Goal: Find specific page/section: Find specific page/section

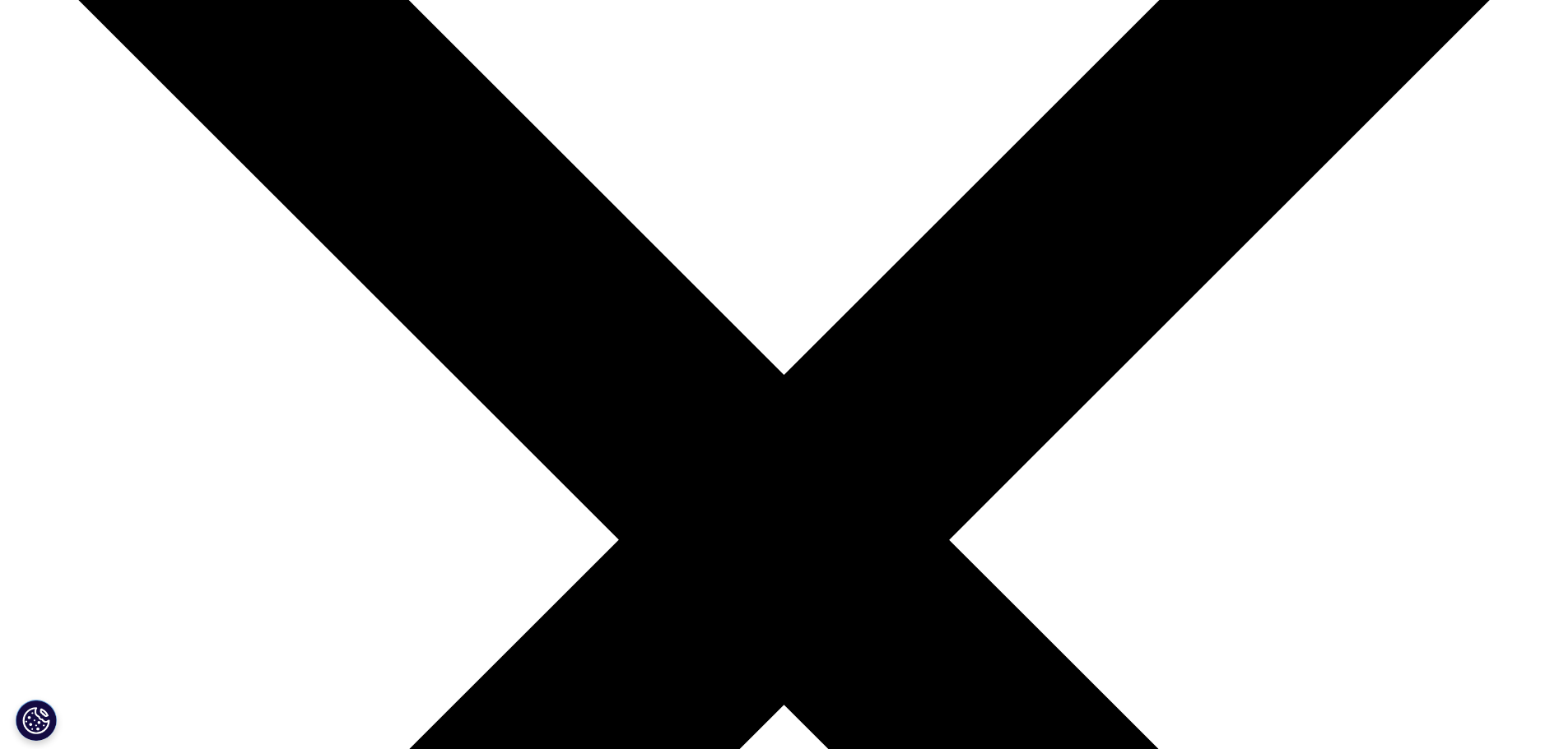
scroll to position [247, 0]
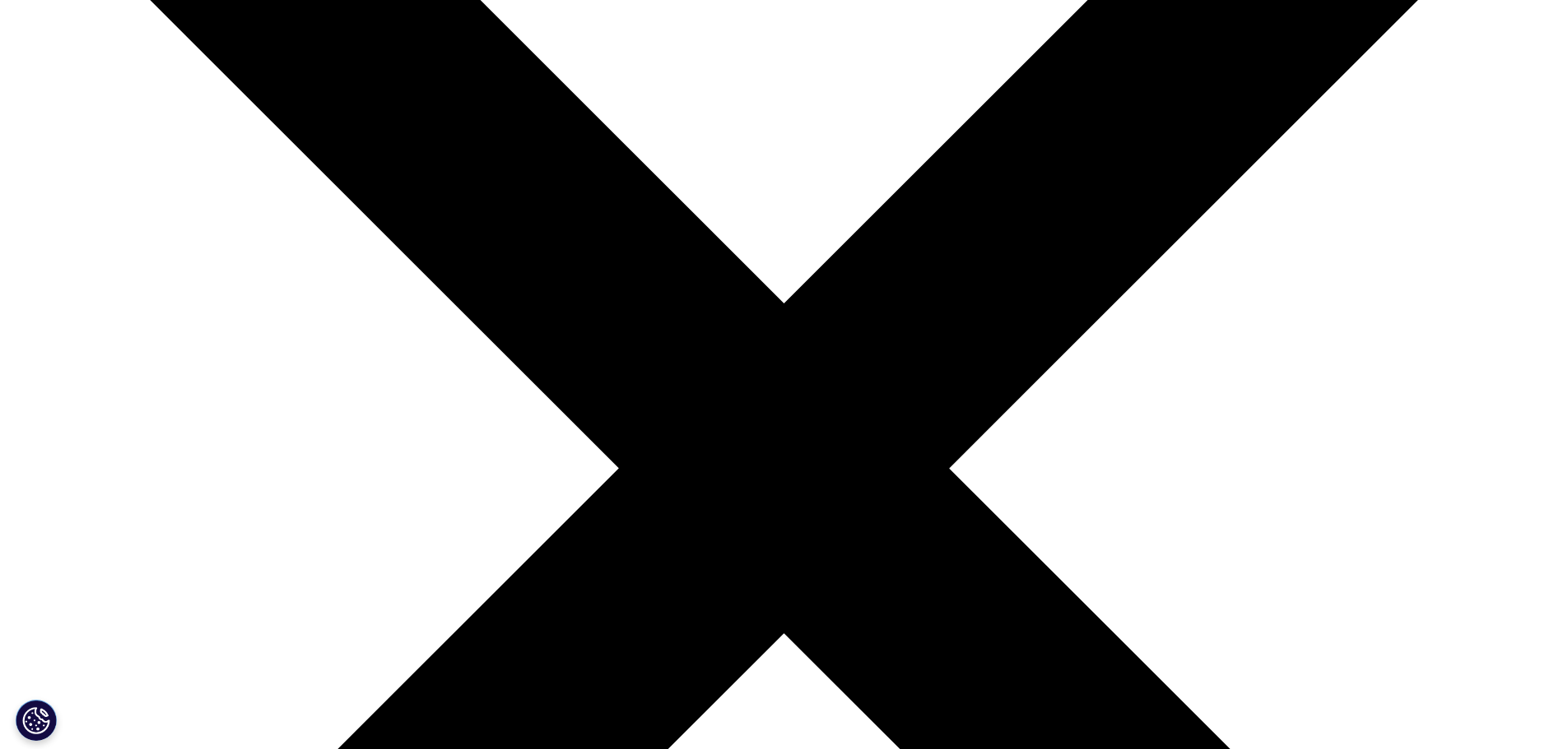
scroll to position [411, 0]
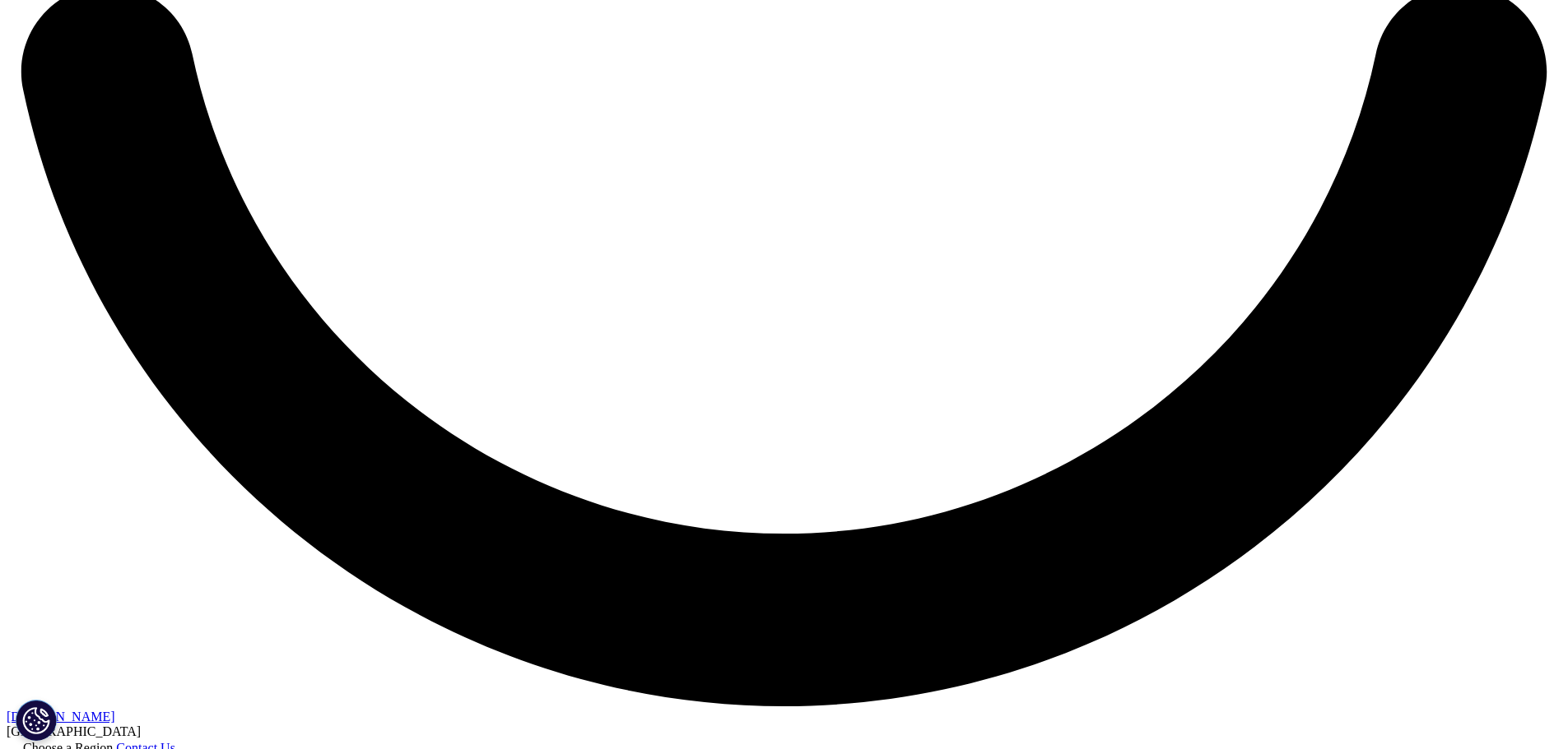
scroll to position [3907, 0]
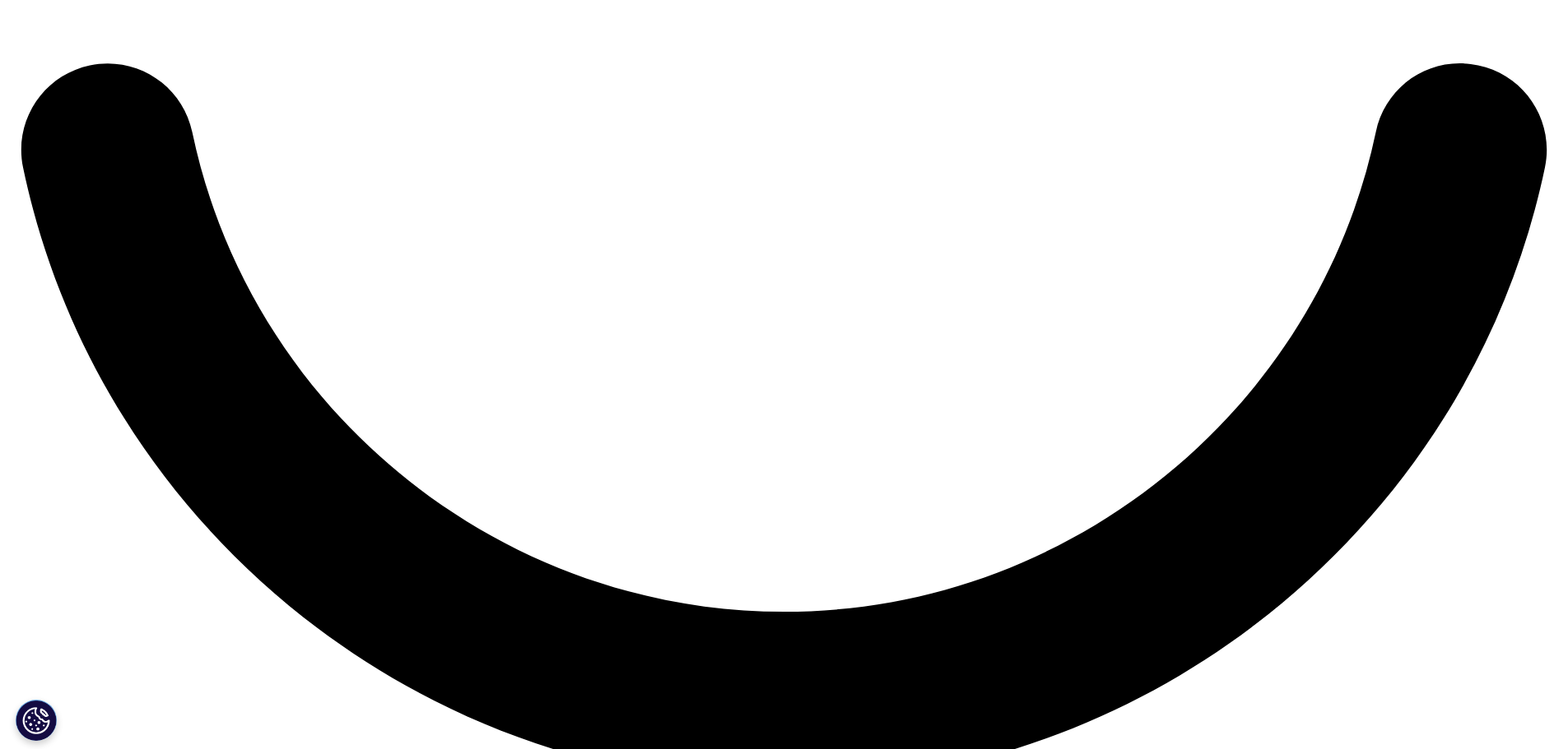
drag, startPoint x: 1573, startPoint y: 232, endPoint x: 1566, endPoint y: 661, distance: 429.1
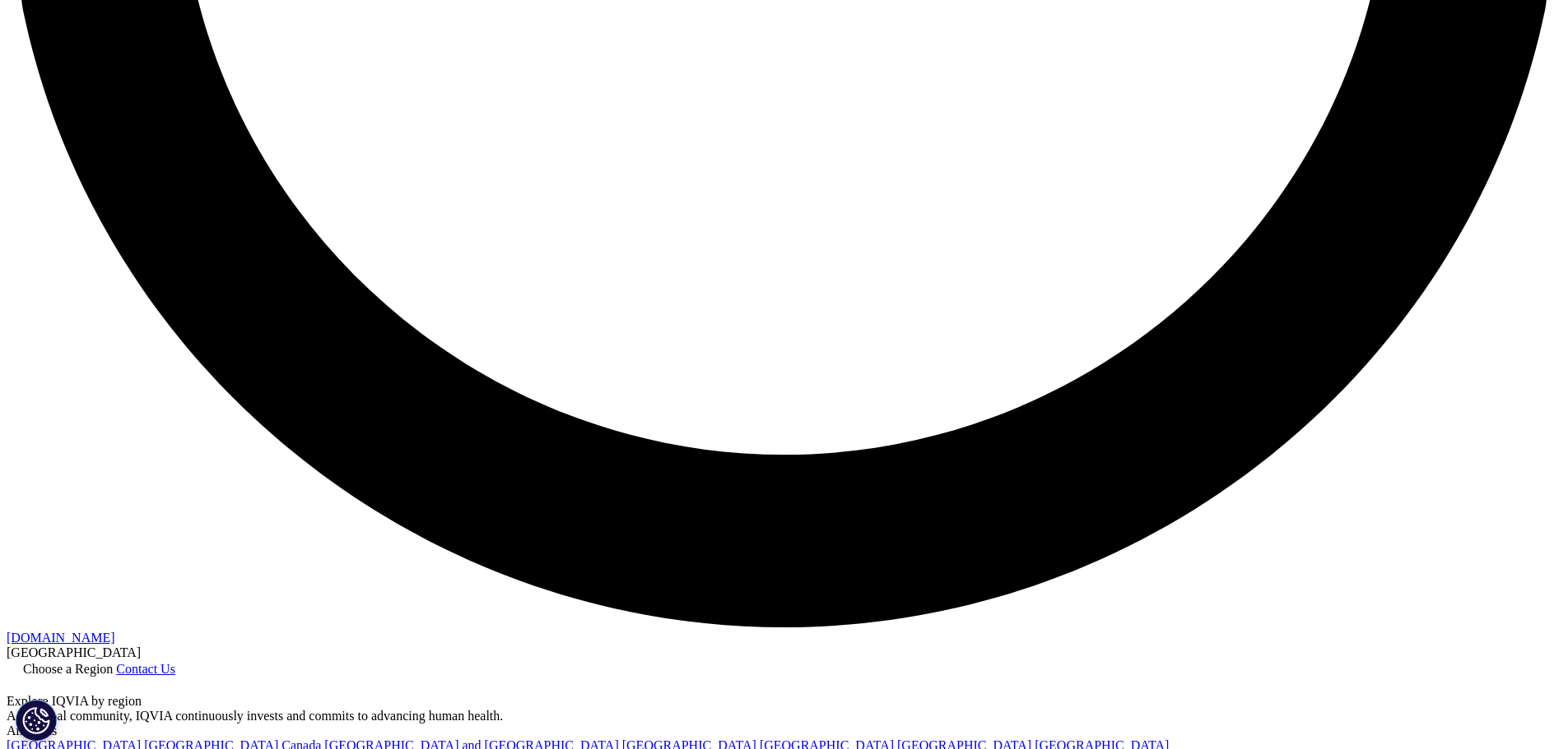
scroll to position [4072, 0]
